Goal: Find specific page/section: Find specific page/section

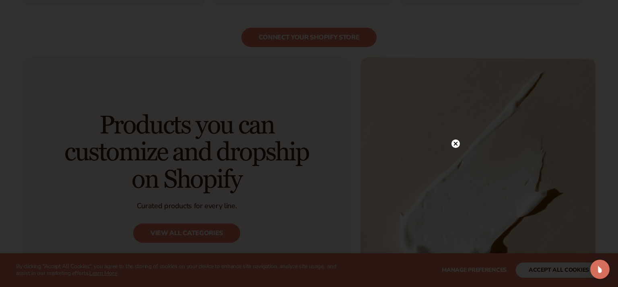
scroll to position [878, 0]
click at [457, 53] on icon at bounding box center [456, 52] width 4 height 4
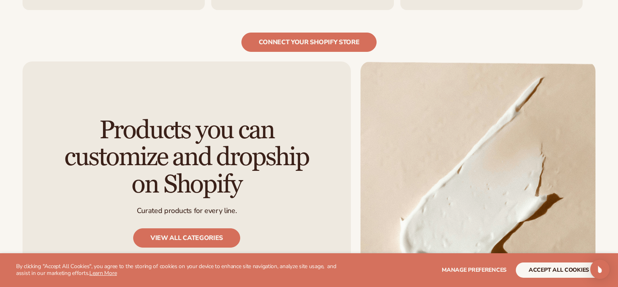
scroll to position [874, 0]
click at [161, 228] on link "View all categories" at bounding box center [186, 237] width 107 height 19
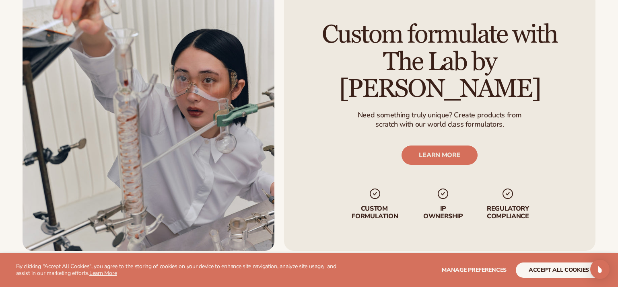
scroll to position [1012, 0]
click at [433, 145] on link "LEARN MORE" at bounding box center [440, 154] width 76 height 19
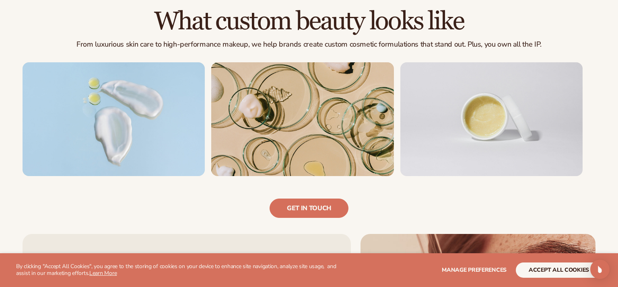
scroll to position [520, 0]
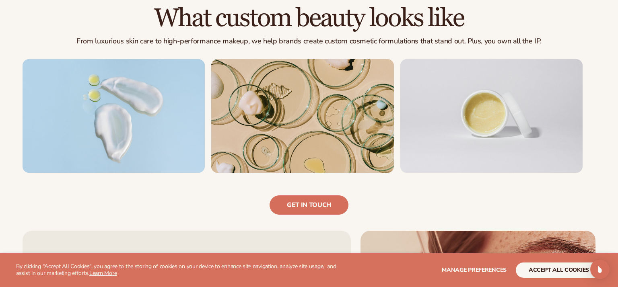
click at [433, 141] on img at bounding box center [491, 116] width 182 height 114
click at [329, 207] on link "Get in touch" at bounding box center [308, 204] width 79 height 19
